Goal: Navigation & Orientation: Find specific page/section

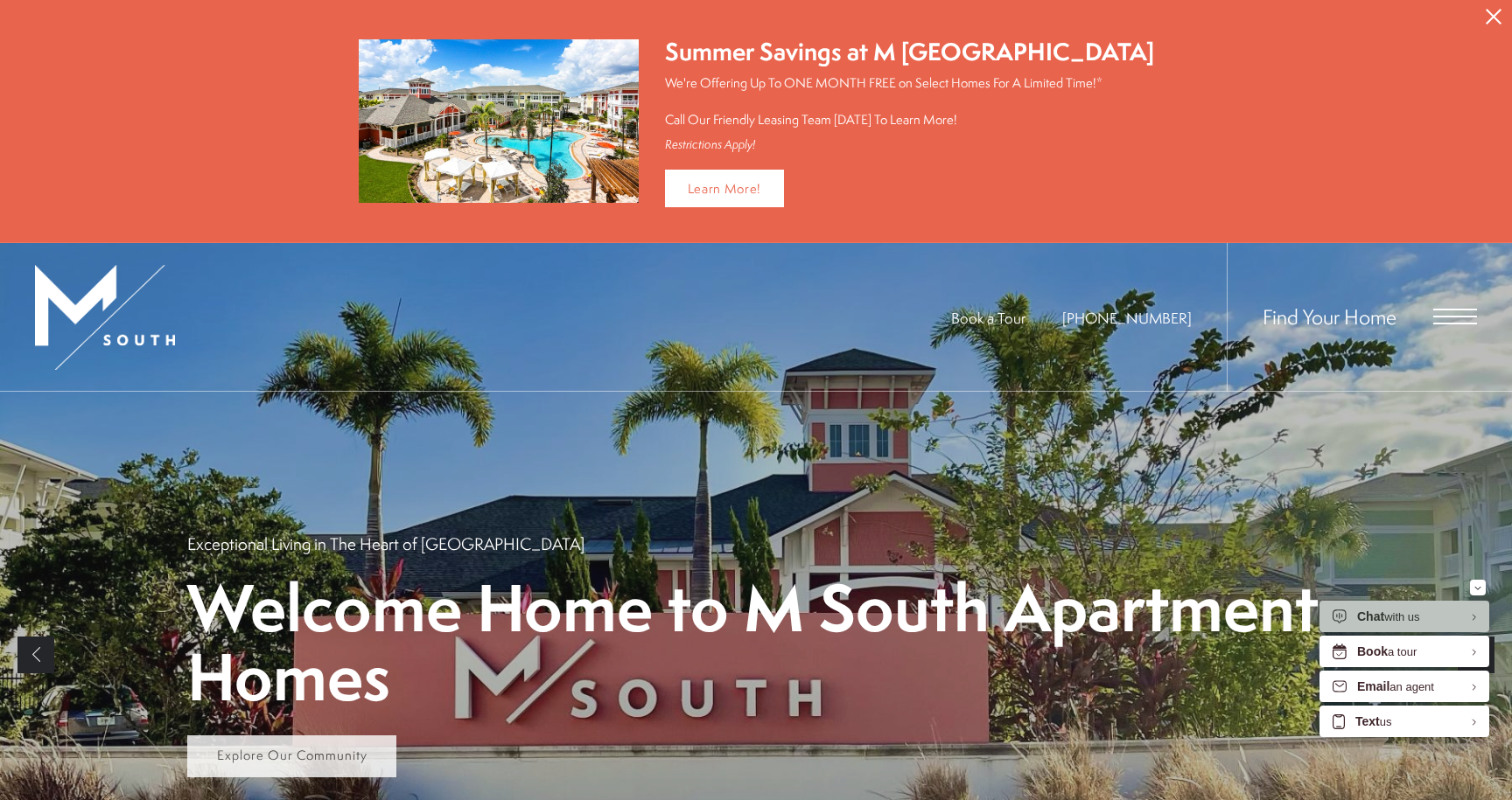
click at [343, 766] on link "Explore Our Community" at bounding box center [291, 756] width 209 height 42
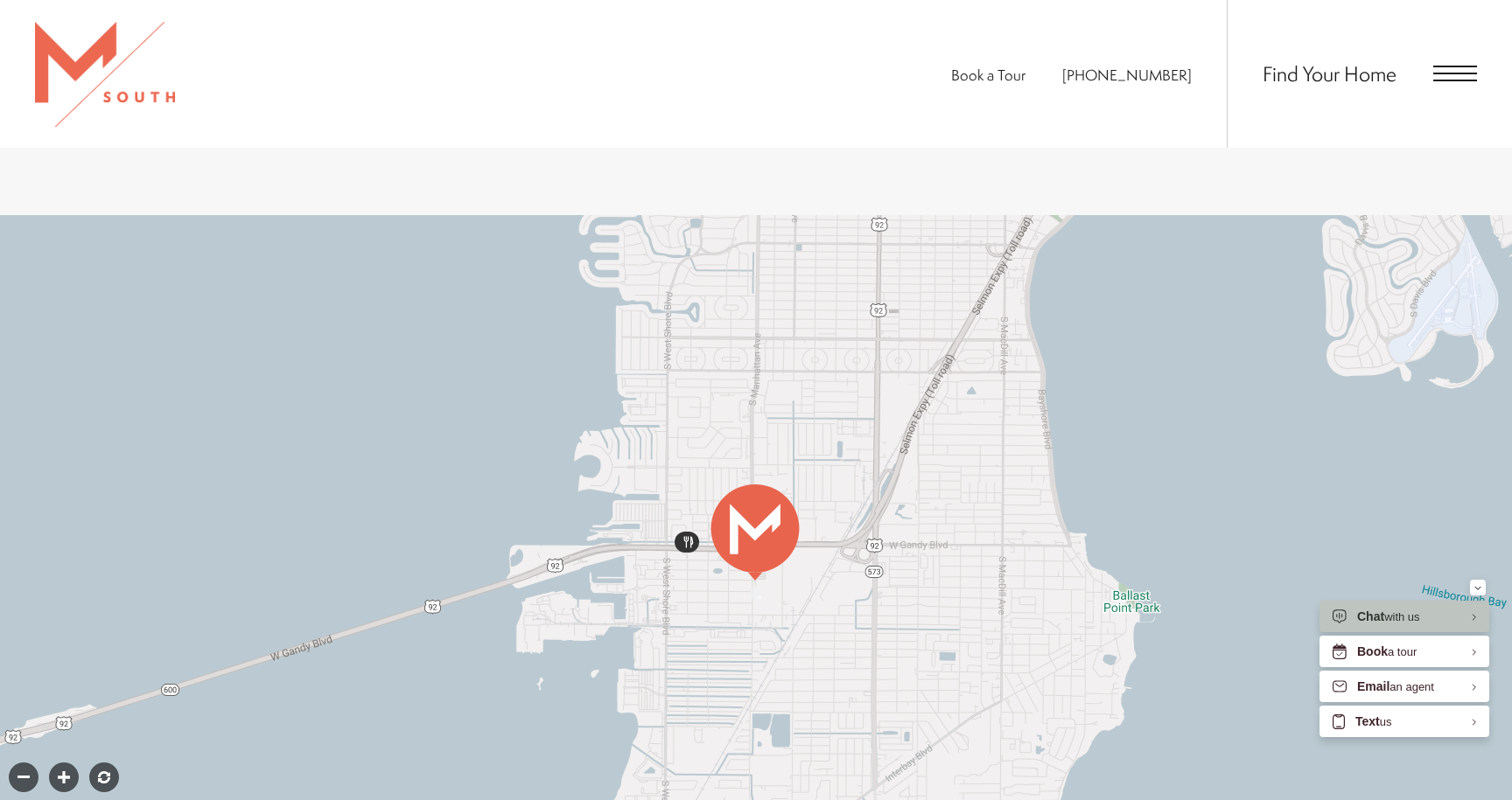
scroll to position [731, 0]
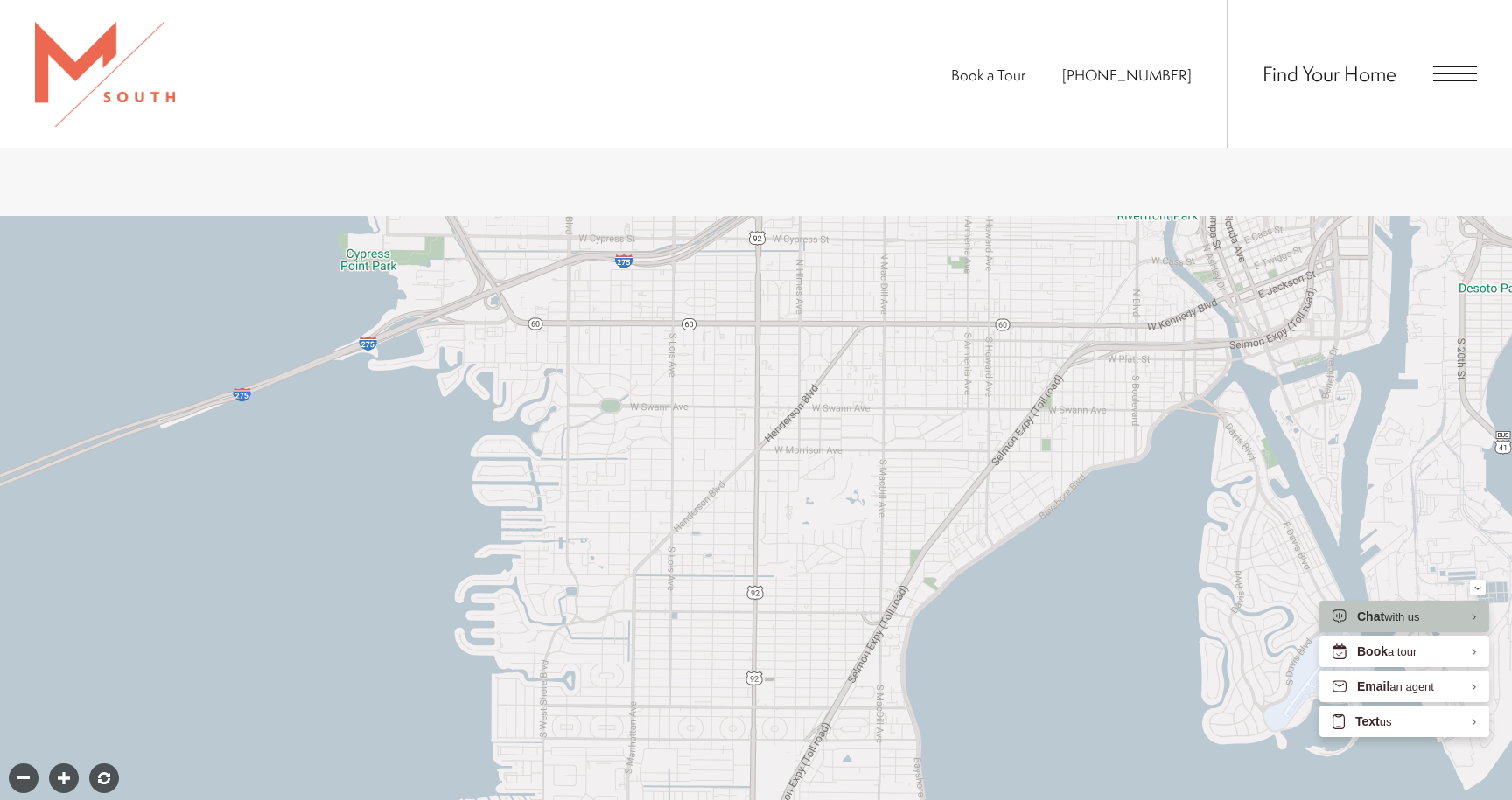
drag, startPoint x: 933, startPoint y: 478, endPoint x: 808, endPoint y: 848, distance: 390.5
click at [808, 799] on html "Skip to main content × Pet Policy We welcome all your furry friends at MSouth. …" at bounding box center [756, 691] width 1512 height 2845
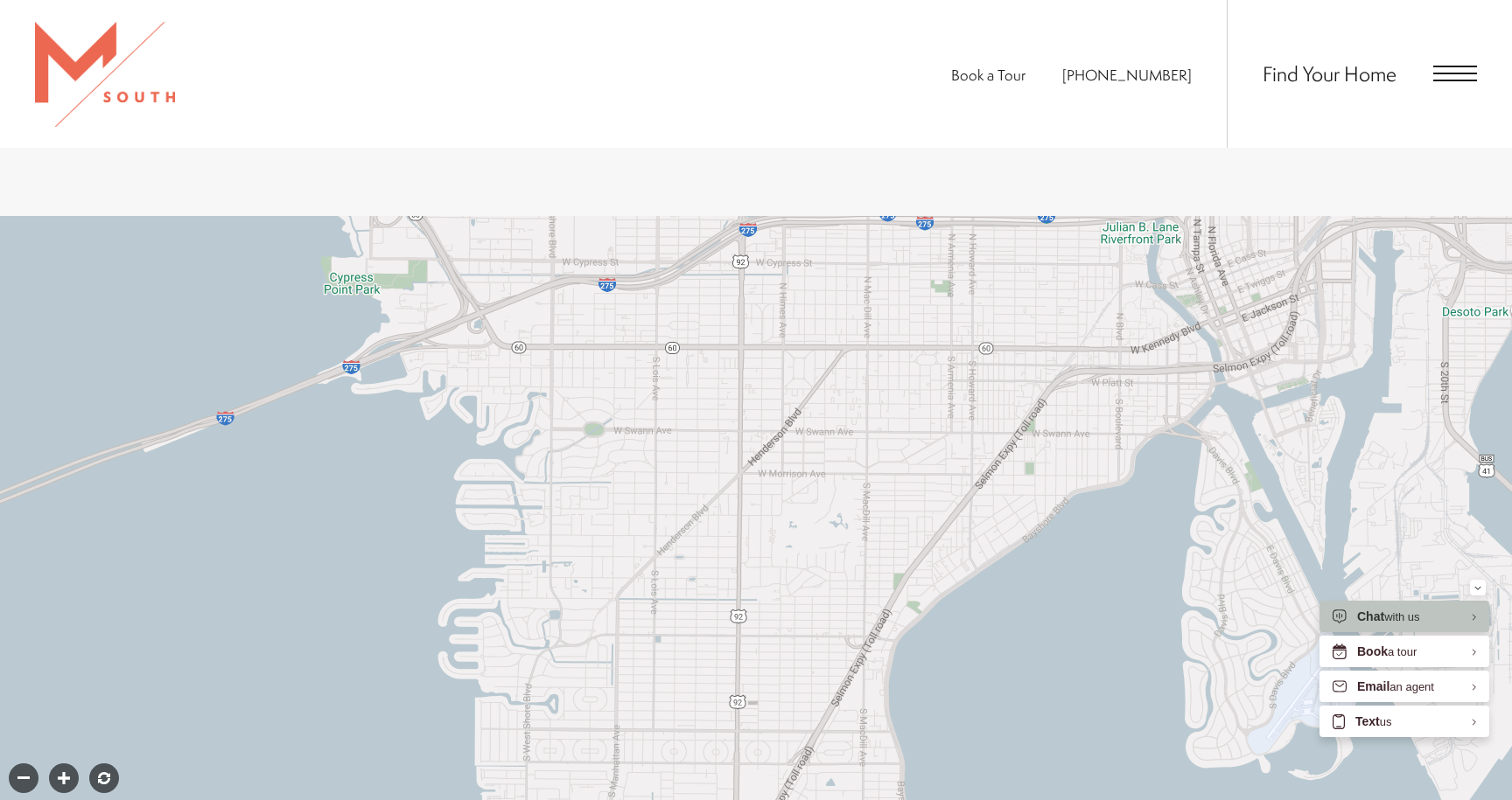
click at [1470, 87] on div "Find Your Home" at bounding box center [1352, 74] width 250 height 148
click at [1453, 78] on span "Open Menu" at bounding box center [1455, 74] width 44 height 15
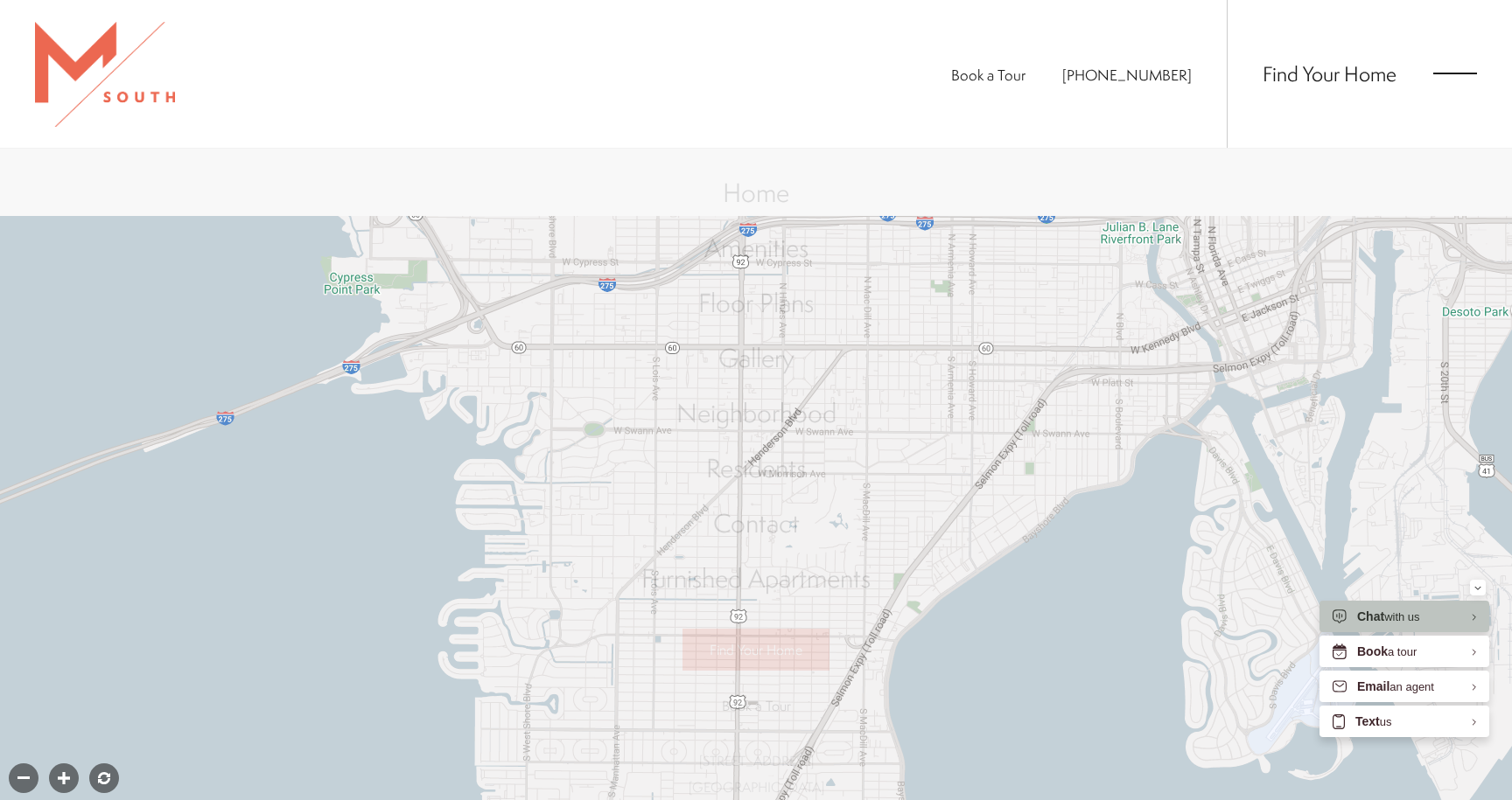
scroll to position [0, 0]
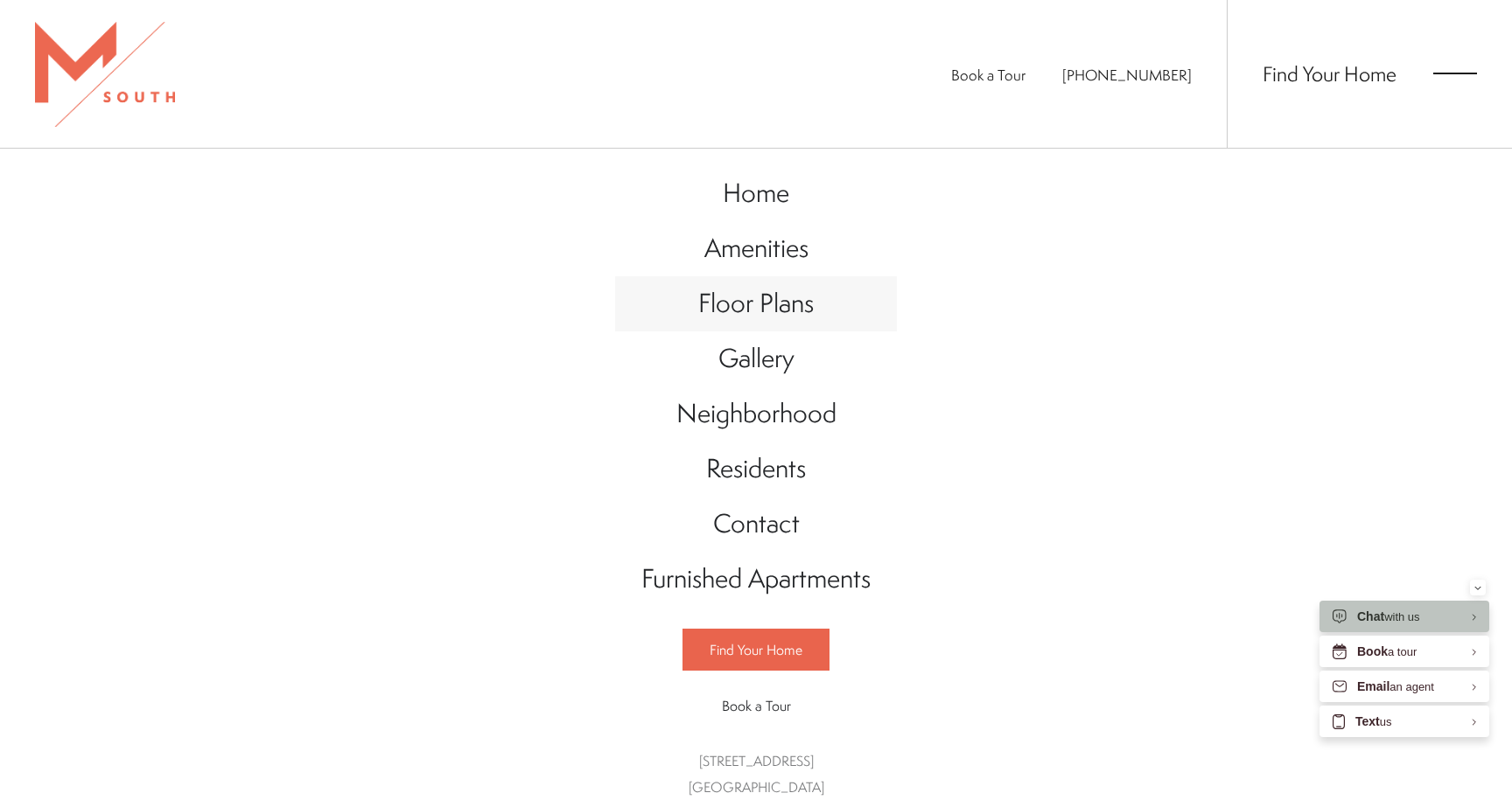
click at [740, 295] on span "Floor Plans" at bounding box center [756, 304] width 116 height 36
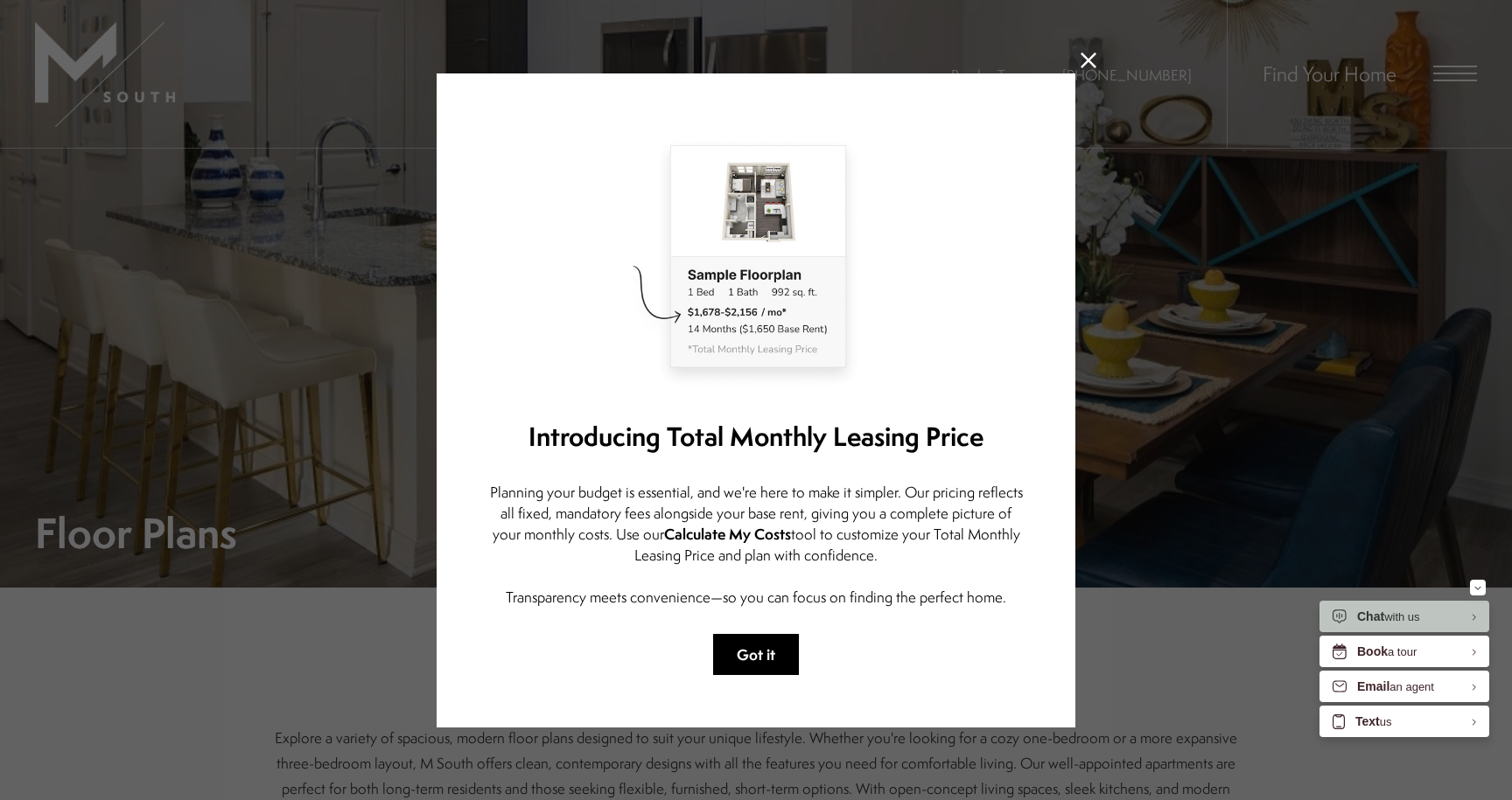
click at [773, 660] on button "Got it" at bounding box center [756, 654] width 86 height 41
